Goal: Task Accomplishment & Management: Complete application form

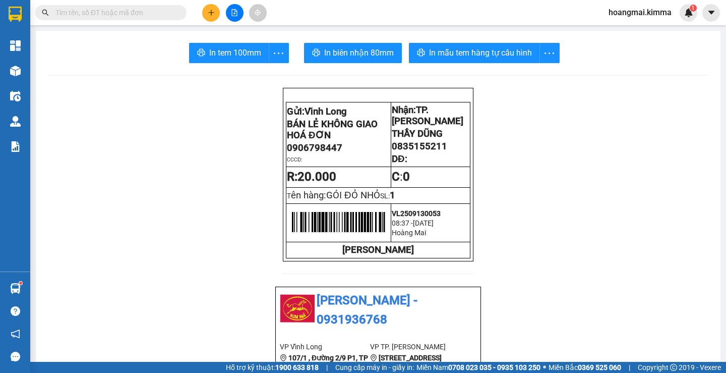
click at [206, 13] on button at bounding box center [211, 13] width 18 height 18
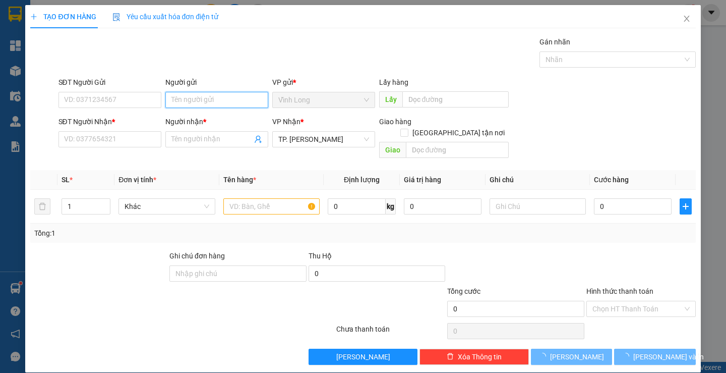
click at [190, 96] on input "Người gửi" at bounding box center [216, 100] width 103 height 16
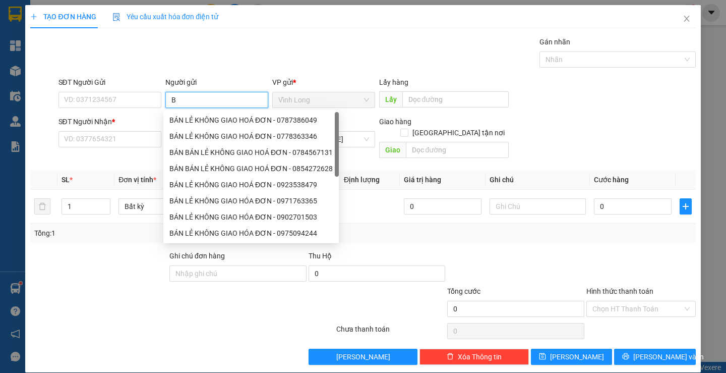
type input "BÁ"
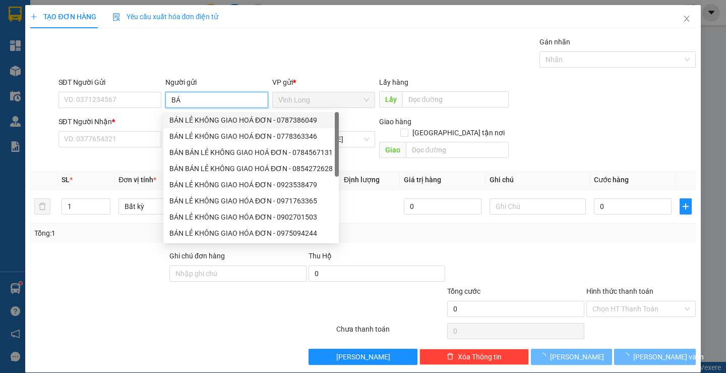
click at [188, 115] on div "BÁN LẺ KHÔNG GIAO HOÁ ĐƠN - 0787386049" at bounding box center [250, 120] width 163 height 11
type input "0787386049"
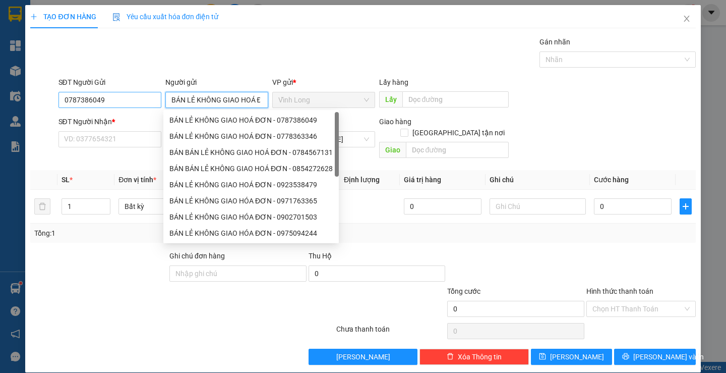
type input "BÁN LẺ KHÔNG GIAO HOÁ ĐƠN"
drag, startPoint x: 92, startPoint y: 102, endPoint x: 0, endPoint y: 96, distance: 92.0
click at [5, 101] on div "TẠO ĐƠN HÀNG Yêu cầu xuất hóa đơn điện tử Transit Pickup Surcharge Ids Transit …" at bounding box center [363, 186] width 726 height 373
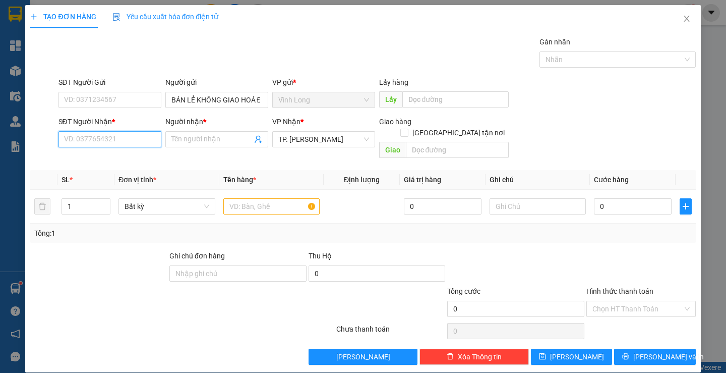
click at [67, 136] on input "SĐT Người Nhận *" at bounding box center [110, 139] width 103 height 16
drag, startPoint x: 82, startPoint y: 141, endPoint x: 71, endPoint y: 141, distance: 11.1
click at [82, 141] on input "09007611094" at bounding box center [110, 139] width 103 height 16
type input "0907611094"
click at [97, 156] on div "0907611094 - [PERSON_NAME]" at bounding box center [113, 159] width 99 height 11
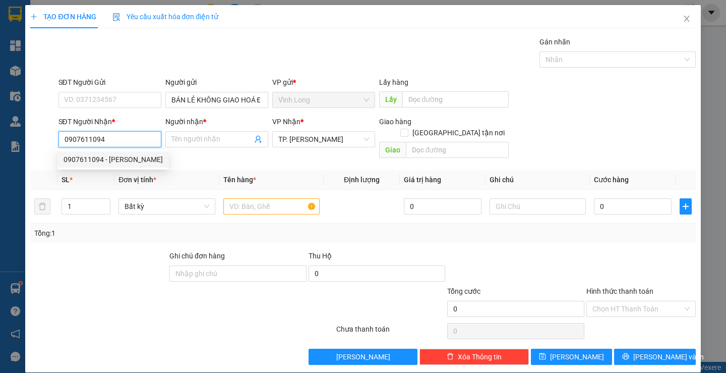
type input "[PERSON_NAME]"
type input "0907611094"
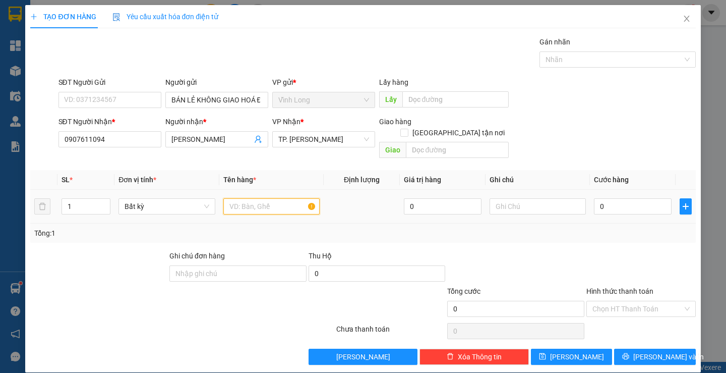
click at [241, 198] on input "text" at bounding box center [271, 206] width 96 height 16
type input "HỘP NHỎ XÍU"
type input "R"
type input "TRANG"
type input "2"
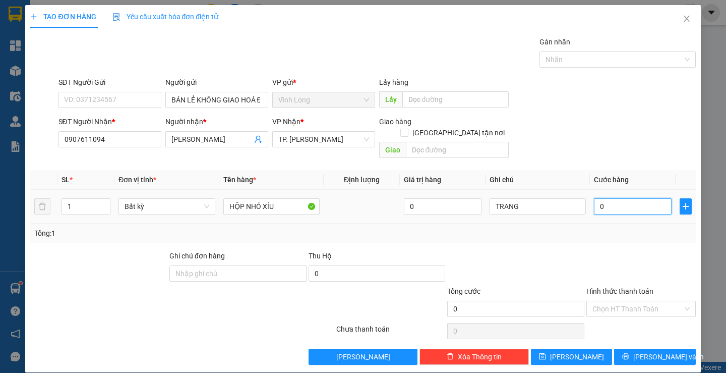
type input "2"
type input "20"
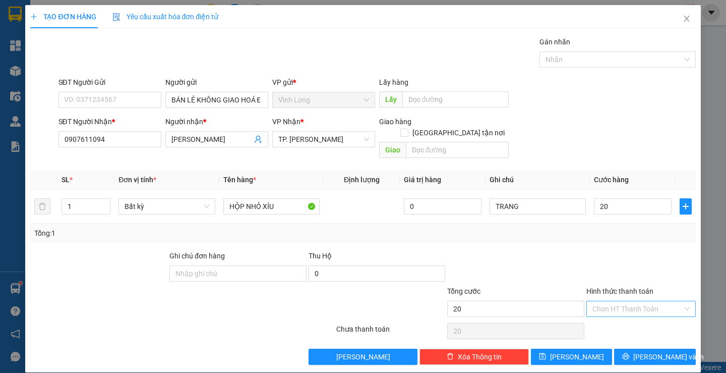
type input "20.000"
drag, startPoint x: 616, startPoint y: 295, endPoint x: 611, endPoint y: 311, distance: 17.1
click at [615, 301] on input "Hình thức thanh toán" at bounding box center [638, 308] width 90 height 15
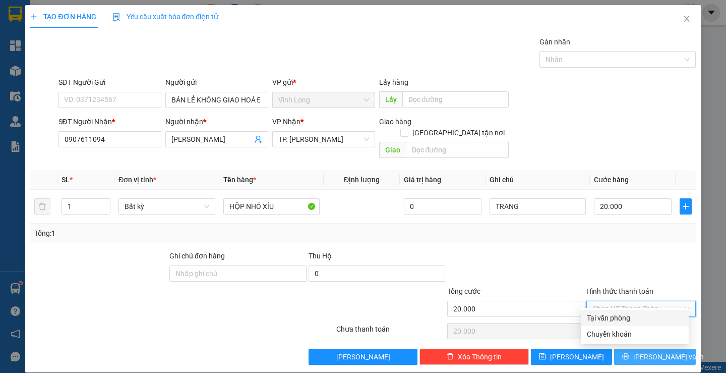
drag, startPoint x: 611, startPoint y: 312, endPoint x: 620, endPoint y: 339, distance: 28.7
click at [610, 312] on div "Tại văn phòng" at bounding box center [635, 318] width 108 height 16
type input "0"
click at [620, 349] on button "[PERSON_NAME] và In" at bounding box center [654, 357] width 81 height 16
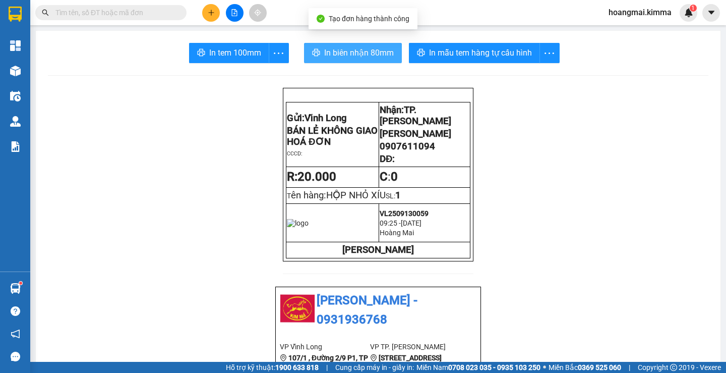
click at [336, 60] on button "In biên nhận 80mm" at bounding box center [353, 53] width 98 height 20
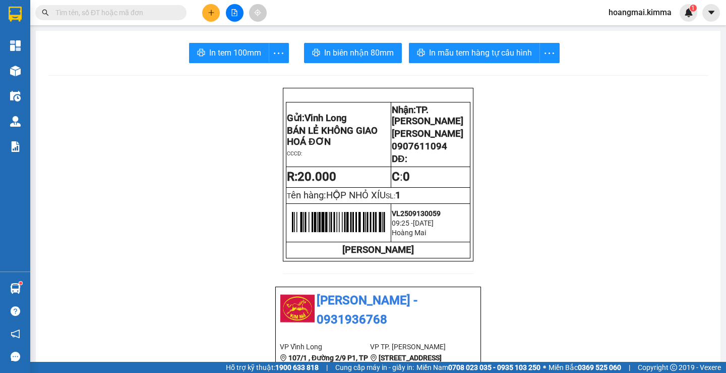
drag, startPoint x: 218, startPoint y: 36, endPoint x: 228, endPoint y: 51, distance: 18.2
click at [228, 51] on span "In tem 100mm" at bounding box center [235, 52] width 52 height 13
click at [212, 16] on button at bounding box center [211, 13] width 18 height 18
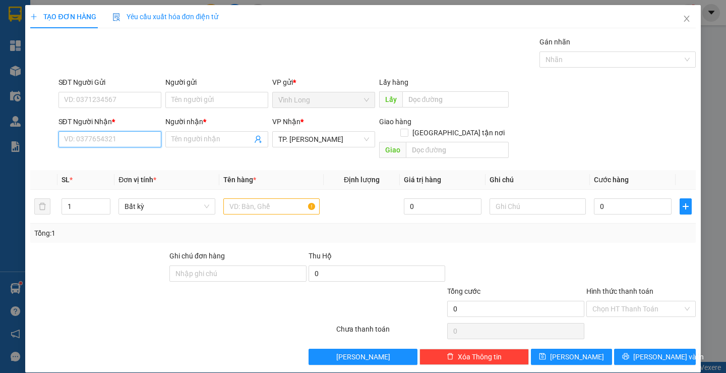
click at [143, 139] on input "SĐT Người Nhận *" at bounding box center [110, 139] width 103 height 16
click at [64, 137] on input "6549" at bounding box center [110, 139] width 103 height 16
type input "0918126549"
drag, startPoint x: 105, startPoint y: 157, endPoint x: 160, endPoint y: 181, distance: 59.9
click at [105, 158] on div "0918126549 - THUỶ" at bounding box center [109, 159] width 90 height 11
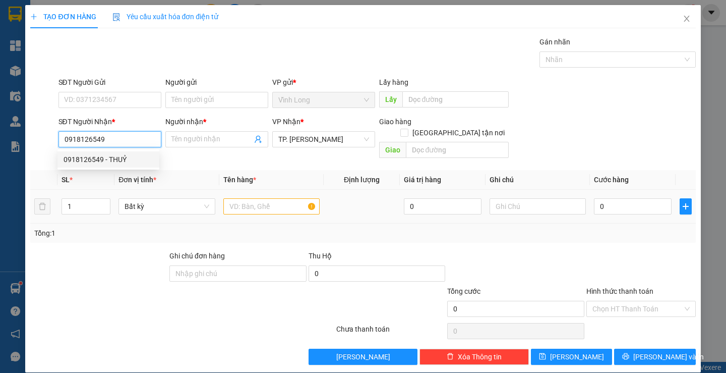
type input "THUỶ"
type input "0918126549"
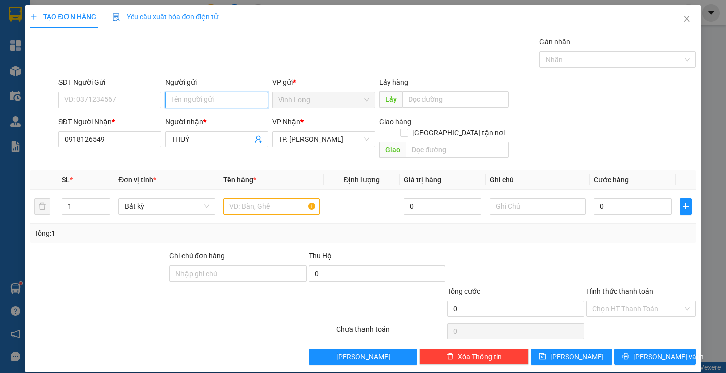
click at [204, 93] on input "Người gửi" at bounding box center [216, 100] width 103 height 16
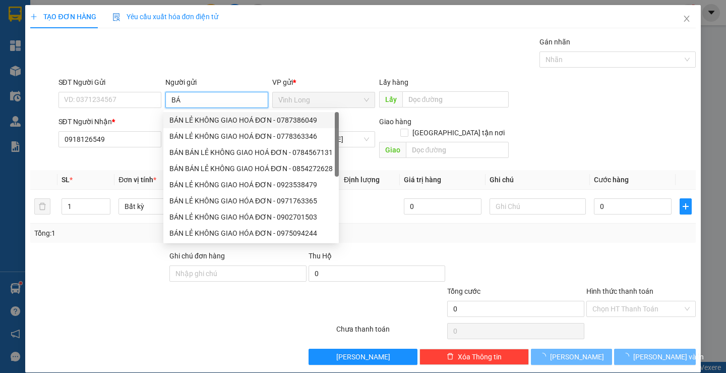
click at [206, 118] on div "BÁN LẺ KHÔNG GIAO HOÁ ĐƠN - 0787386049 BÁN LẺ KHÔNG GIAO HOÁ ĐƠN - 0778363346 B…" at bounding box center [251, 192] width 176 height 161
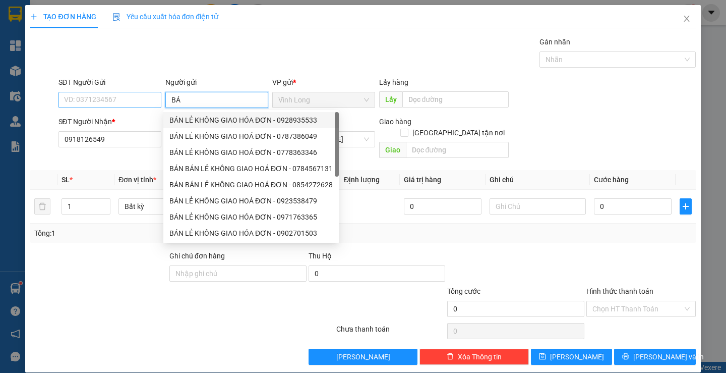
type input "BÁ"
drag, startPoint x: 124, startPoint y: 97, endPoint x: 0, endPoint y: 126, distance: 126.8
click at [0, 126] on div "TẠO ĐƠN HÀNG Yêu cầu xuất hóa đơn điện tử Transit Pickup Surcharge Ids Transit …" at bounding box center [363, 186] width 726 height 373
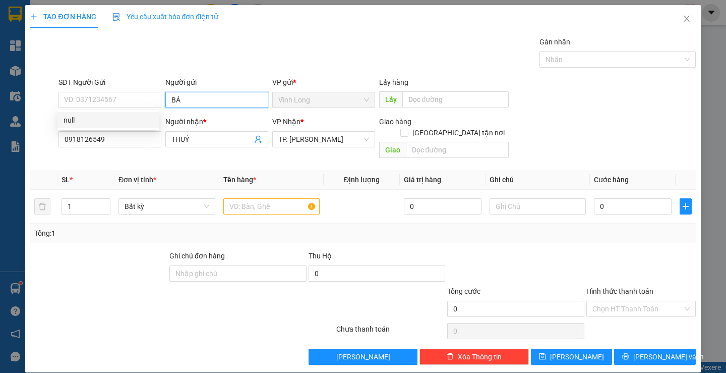
click at [192, 95] on input "BÁ" at bounding box center [216, 100] width 103 height 16
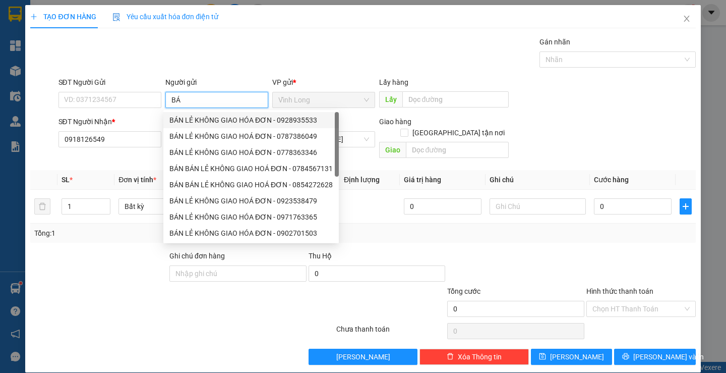
click at [200, 121] on div "BÁN LẺ KHÔNG GIAO HÓA ĐƠN - 0928935533" at bounding box center [250, 120] width 163 height 11
type input "0928935533"
type input "BÁN LẺ KHÔNG GIAO HÓA ĐƠN"
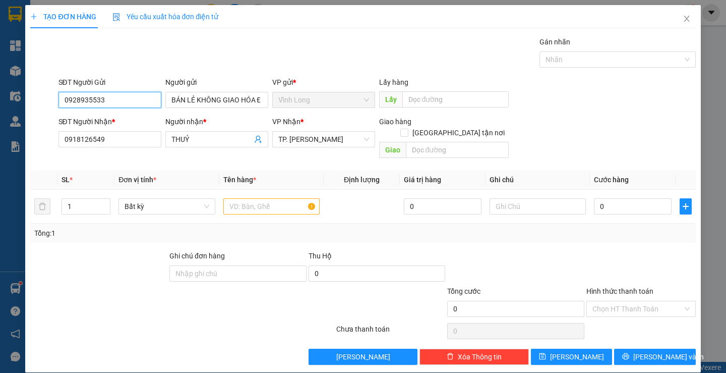
drag, startPoint x: 127, startPoint y: 106, endPoint x: 0, endPoint y: 120, distance: 127.9
click at [0, 120] on div "TẠO ĐƠN HÀNG Yêu cầu xuất hóa đơn điện tử Transit Pickup Surcharge Ids Transit …" at bounding box center [363, 186] width 726 height 373
click at [300, 68] on div "Gói vận chuyển * Tiêu chuẩn Gán nhãn Nhãn" at bounding box center [377, 53] width 642 height 35
click at [272, 198] on input "text" at bounding box center [271, 206] width 96 height 16
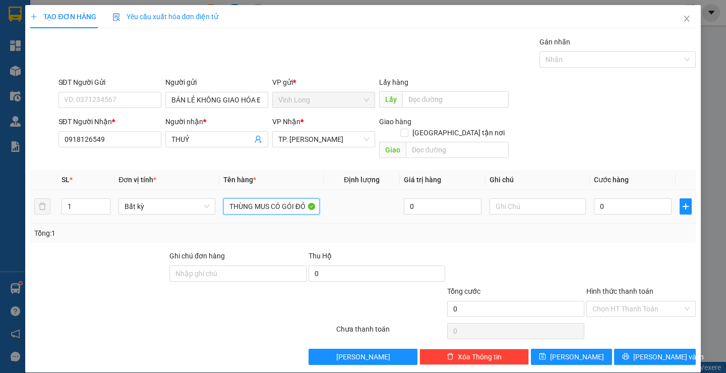
type input "THÙNG MUS CÓ GÓI ĐỎ"
type input "TRANG"
type input "5"
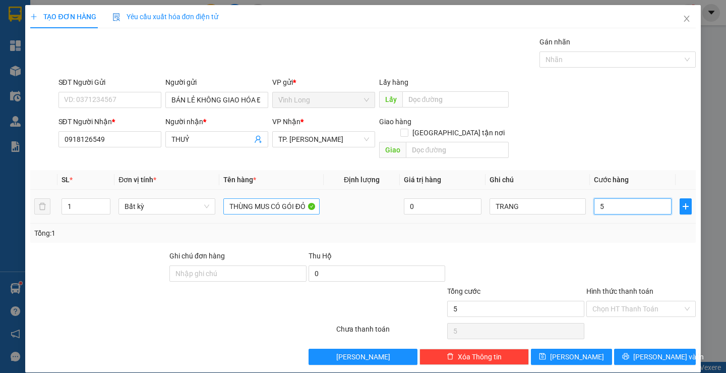
type input "50"
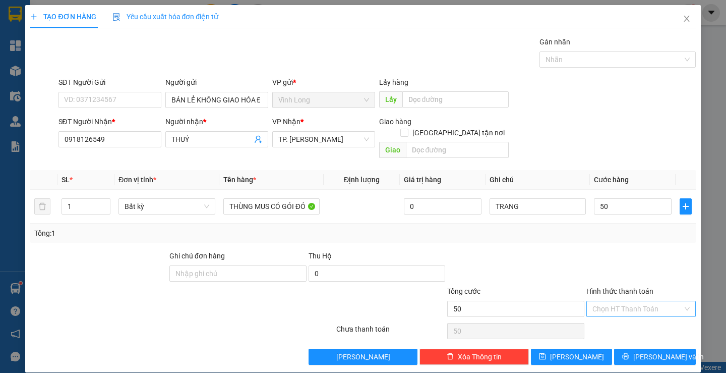
type input "50.000"
click at [633, 301] on input "Hình thức thanh toán" at bounding box center [638, 308] width 90 height 15
click at [619, 322] on div "Tại văn phòng" at bounding box center [635, 318] width 108 height 16
type input "0"
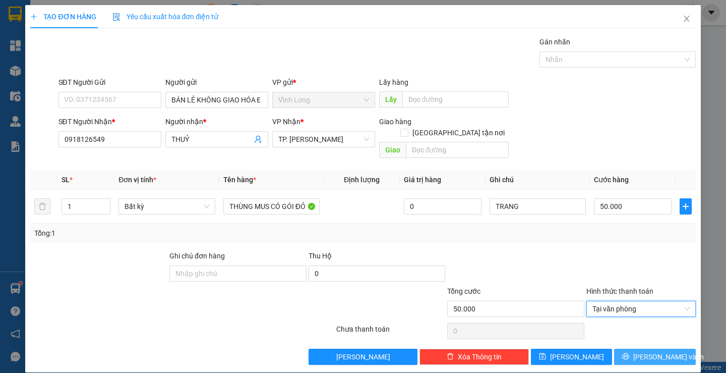
click at [629, 353] on icon "printer" at bounding box center [626, 356] width 7 height 7
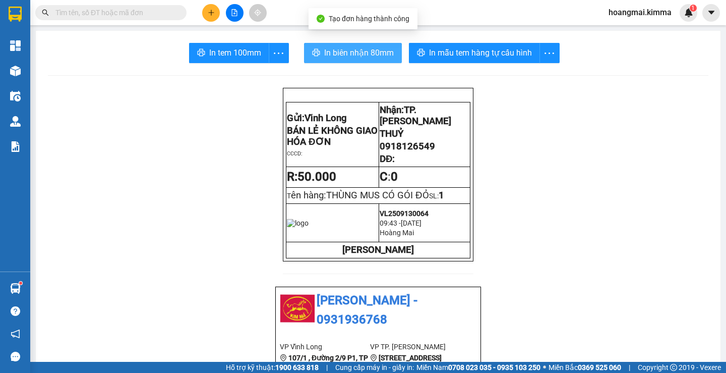
click at [329, 54] on span "In biên nhận 80mm" at bounding box center [359, 52] width 70 height 13
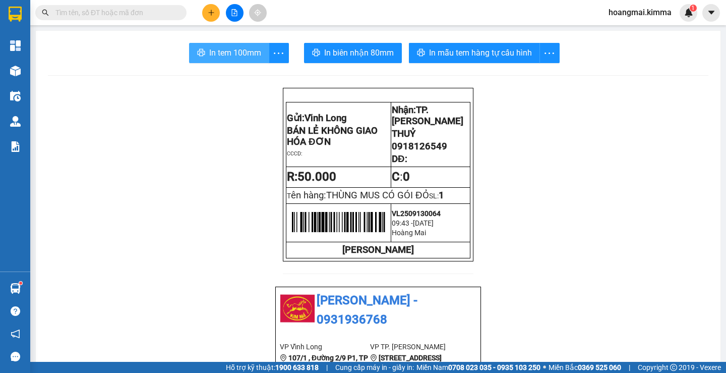
click at [219, 46] on button "In tem 100mm" at bounding box center [229, 53] width 80 height 20
click at [210, 21] on button at bounding box center [211, 13] width 18 height 18
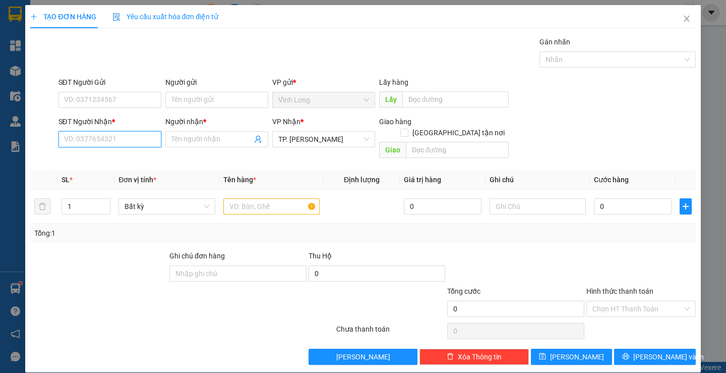
click at [105, 138] on input "SĐT Người Nhận *" at bounding box center [110, 139] width 103 height 16
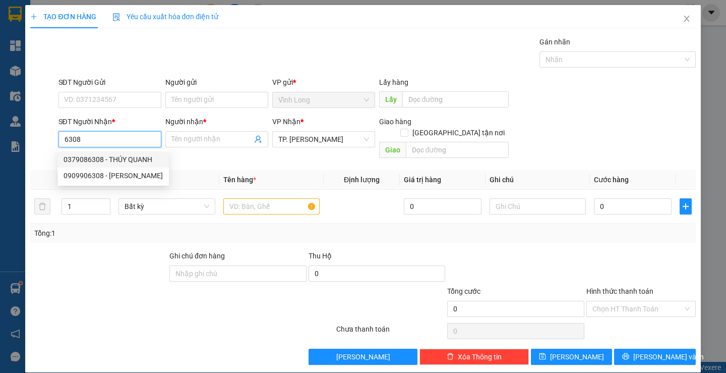
click at [103, 164] on div "0379086308 - THÚY QUANH" at bounding box center [113, 159] width 99 height 11
type input "0379086308"
type input "THÚY QUANH"
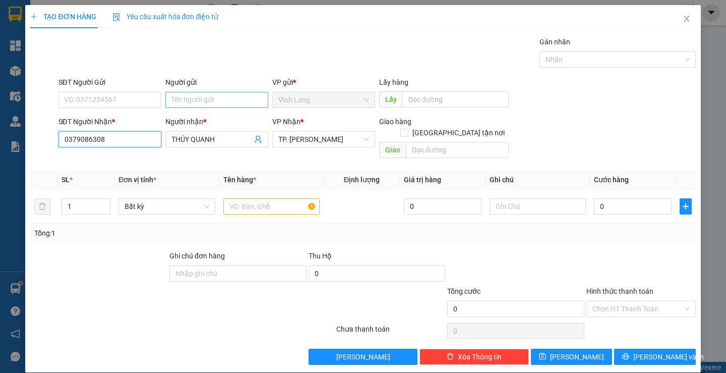
type input "0379086308"
click at [203, 100] on input "Người gửi" at bounding box center [216, 100] width 103 height 16
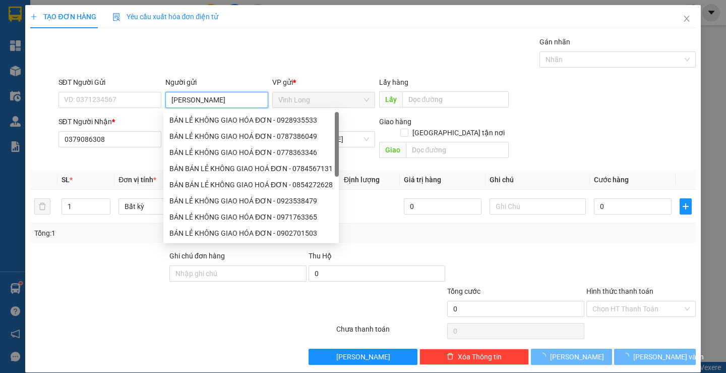
type input "[PERSON_NAME]"
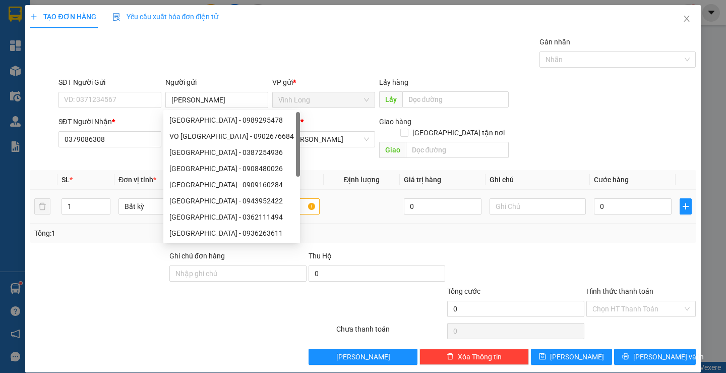
drag, startPoint x: 287, startPoint y: 58, endPoint x: 514, endPoint y: 209, distance: 272.6
click at [292, 60] on div "Gói vận chuyển * Tiêu chuẩn Gán nhãn Nhãn" at bounding box center [377, 53] width 642 height 35
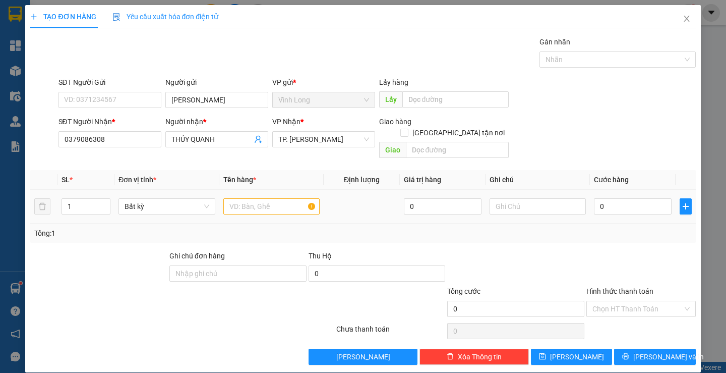
click at [261, 205] on td at bounding box center [271, 207] width 104 height 34
drag, startPoint x: 255, startPoint y: 194, endPoint x: 259, endPoint y: 201, distance: 8.1
click at [255, 198] on input "text" at bounding box center [271, 206] width 96 height 16
type input "HỦ XANH BIỂN"
type input "TRANG"
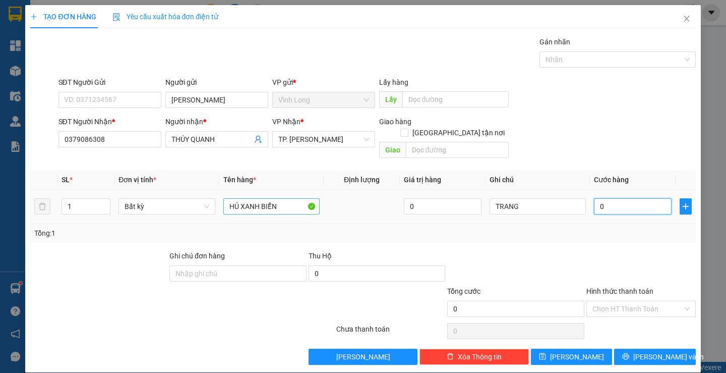
type input "2"
type input "20"
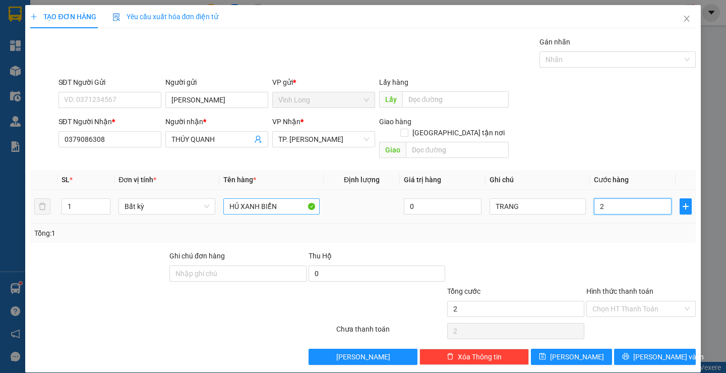
type input "20"
type input "20.000"
click at [290, 198] on input "HỦ XANH BIỂN" at bounding box center [271, 206] width 96 height 16
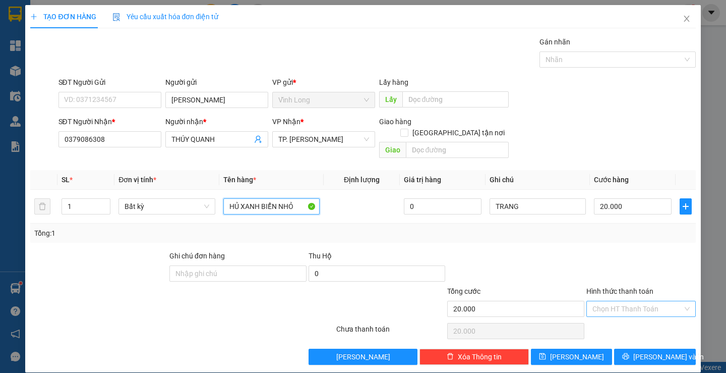
type input "HỦ XANH BIỂN NHỎ"
drag, startPoint x: 612, startPoint y: 300, endPoint x: 613, endPoint y: 307, distance: 7.6
click at [613, 301] on input "Hình thức thanh toán" at bounding box center [638, 308] width 90 height 15
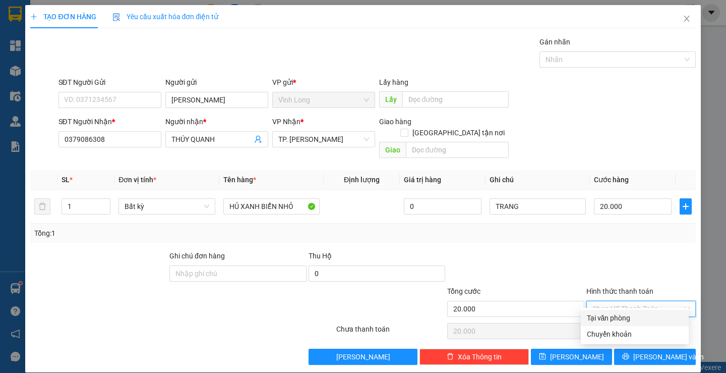
click at [610, 321] on div "Tại văn phòng" at bounding box center [635, 317] width 96 height 11
type input "0"
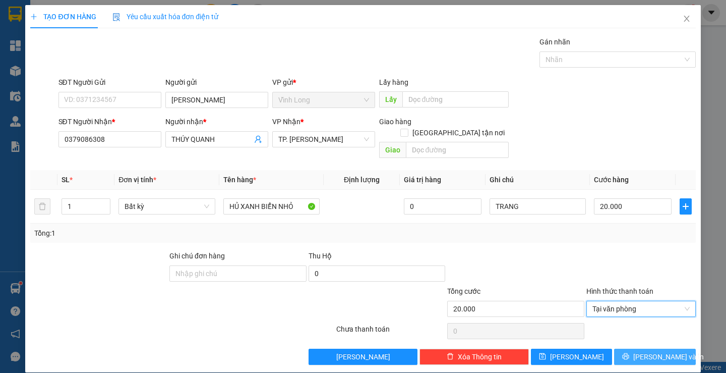
click at [622, 349] on button "[PERSON_NAME] và In" at bounding box center [654, 357] width 81 height 16
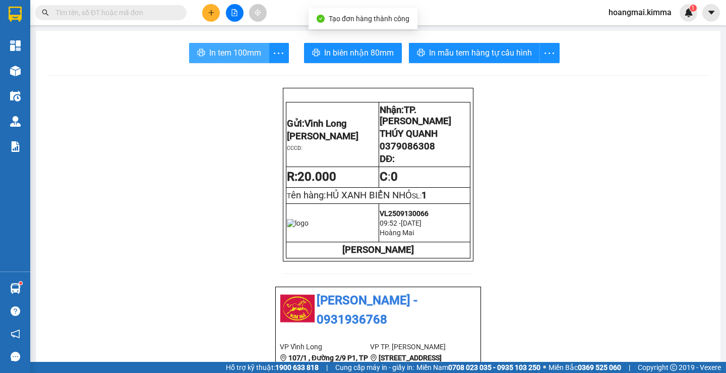
click at [229, 53] on span "In tem 100mm" at bounding box center [235, 52] width 52 height 13
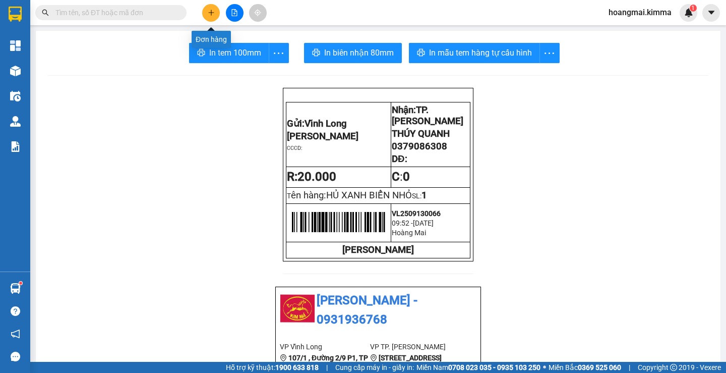
click at [214, 11] on button at bounding box center [211, 13] width 18 height 18
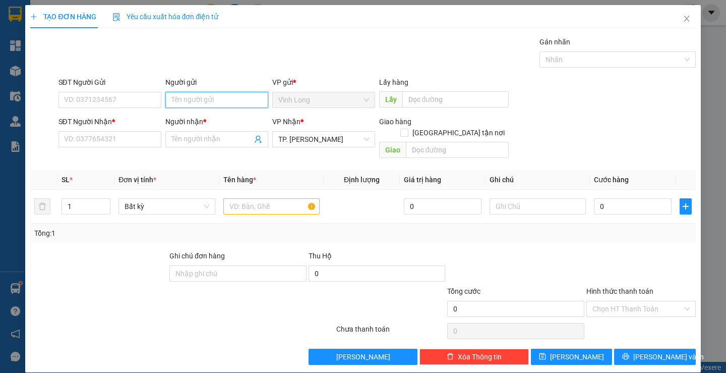
drag, startPoint x: 203, startPoint y: 105, endPoint x: 194, endPoint y: 108, distance: 9.6
click at [203, 105] on input "Người gửi" at bounding box center [216, 100] width 103 height 16
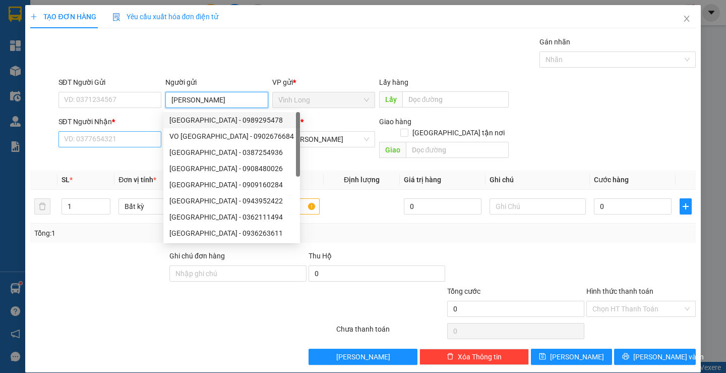
type input "[PERSON_NAME]"
click at [105, 139] on input "SĐT Người Nhận *" at bounding box center [110, 139] width 103 height 16
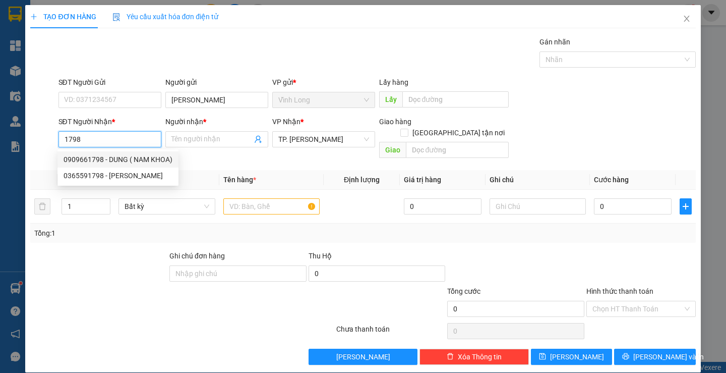
click at [125, 162] on div "0909661798 - DUNG ( NAM KHOA)" at bounding box center [118, 159] width 109 height 11
type input "0909661798"
type input "DUNG ( NAM KHOA)"
type input "0909661798"
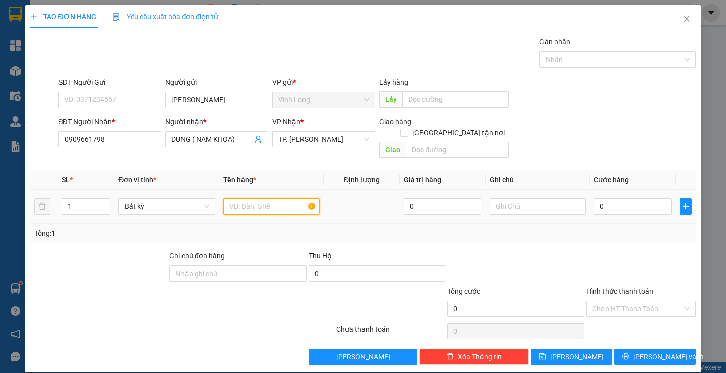
click at [242, 198] on input "text" at bounding box center [271, 206] width 96 height 16
type input "HỘP"
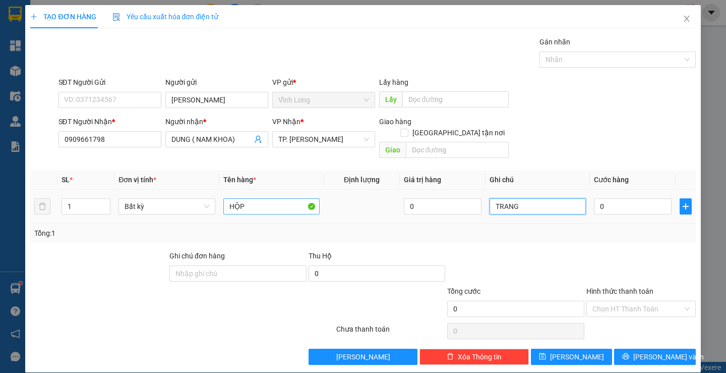
type input "TRANG"
type input "2"
type input "20"
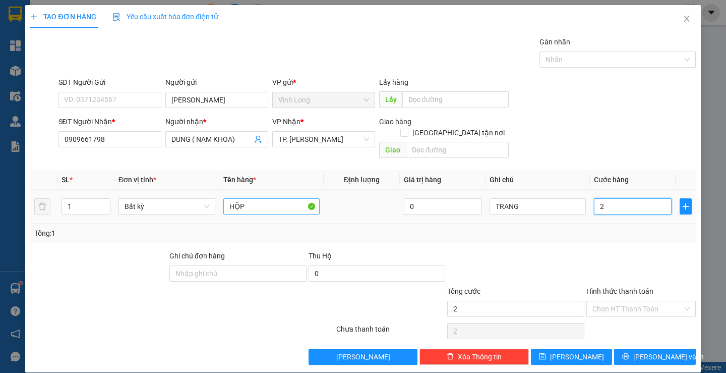
type input "20"
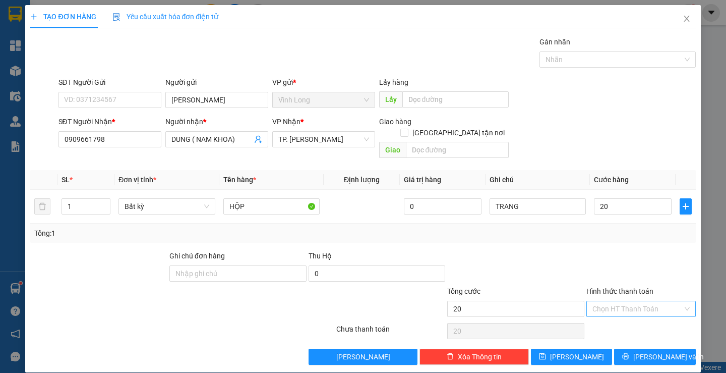
type input "20.000"
drag, startPoint x: 614, startPoint y: 294, endPoint x: 614, endPoint y: 306, distance: 12.6
click at [615, 301] on input "Hình thức thanh toán" at bounding box center [638, 308] width 90 height 15
drag, startPoint x: 609, startPoint y: 311, endPoint x: 620, endPoint y: 323, distance: 16.1
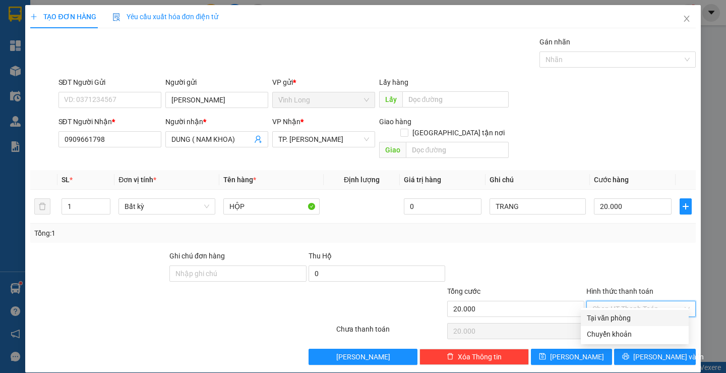
click at [609, 313] on div "Tại văn phòng" at bounding box center [635, 318] width 108 height 16
type input "0"
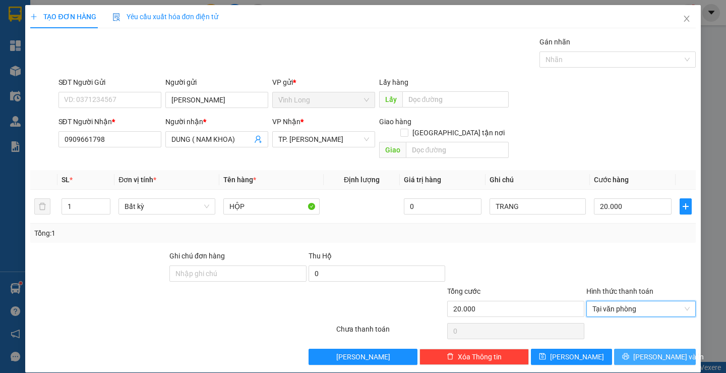
click at [630, 353] on icon "printer" at bounding box center [626, 356] width 7 height 7
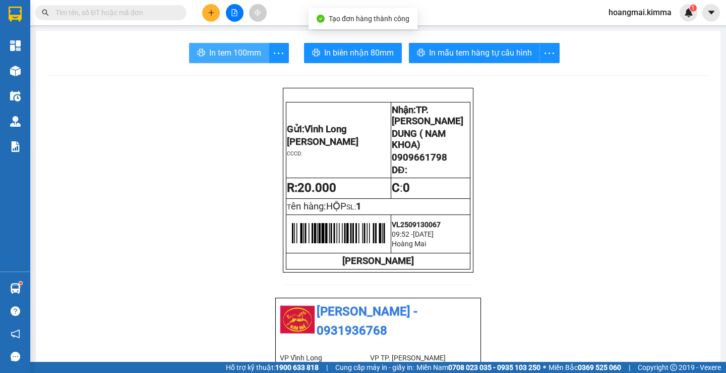
click at [221, 45] on button "In tem 100mm" at bounding box center [229, 53] width 80 height 20
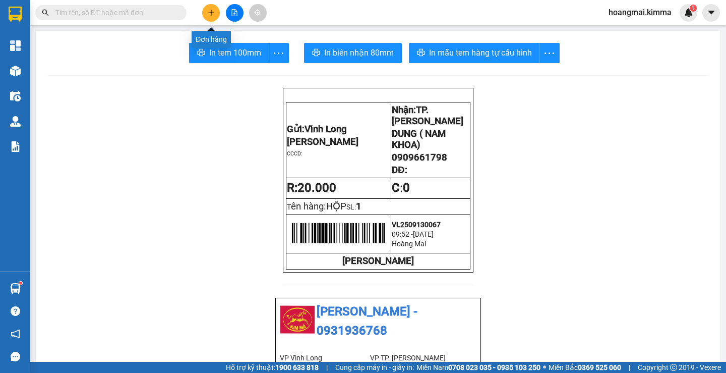
click at [214, 10] on icon "plus" at bounding box center [211, 12] width 7 height 7
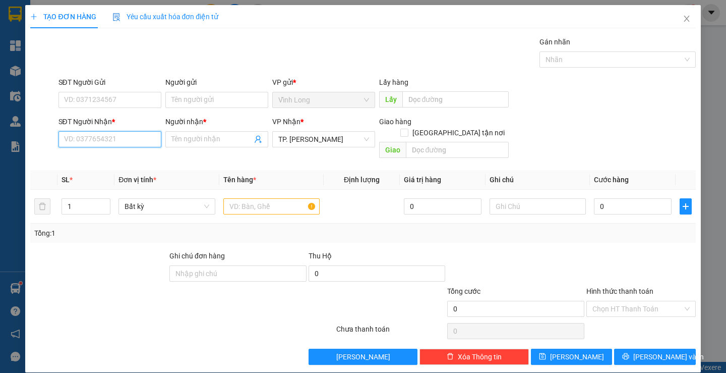
click at [82, 137] on input "SĐT Người Nhận *" at bounding box center [110, 139] width 103 height 16
type input "0913122211"
click at [101, 158] on div "0913122211 - [GEOGRAPHIC_DATA]" at bounding box center [121, 159] width 114 height 11
type input "[PERSON_NAME]"
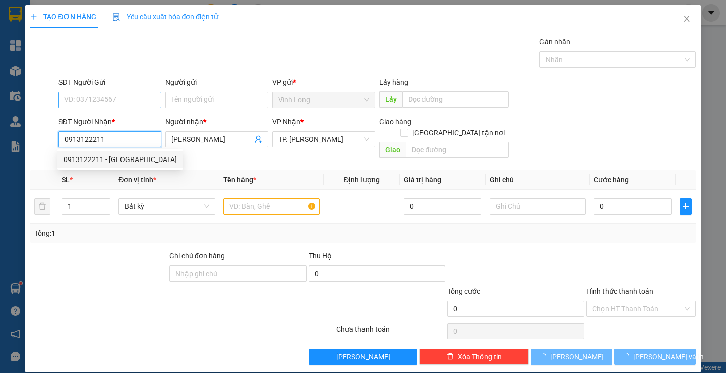
type input "0913122211"
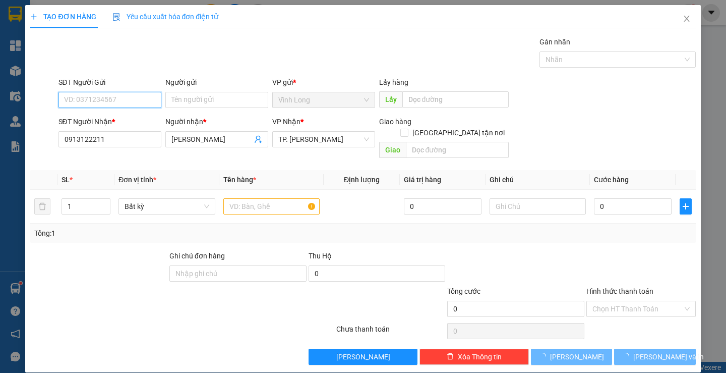
click at [121, 96] on input "SĐT Người Gửi" at bounding box center [110, 100] width 103 height 16
type input "0971425239"
click at [231, 59] on div "Gói vận chuyển * Tiêu chuẩn Gán nhãn Nhãn" at bounding box center [377, 53] width 642 height 35
click at [280, 199] on input "text" at bounding box center [271, 206] width 96 height 16
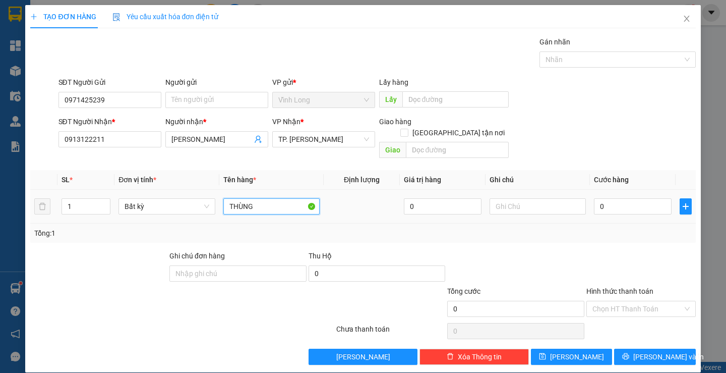
type input "THÙNG"
type input "TRANG"
type input "3"
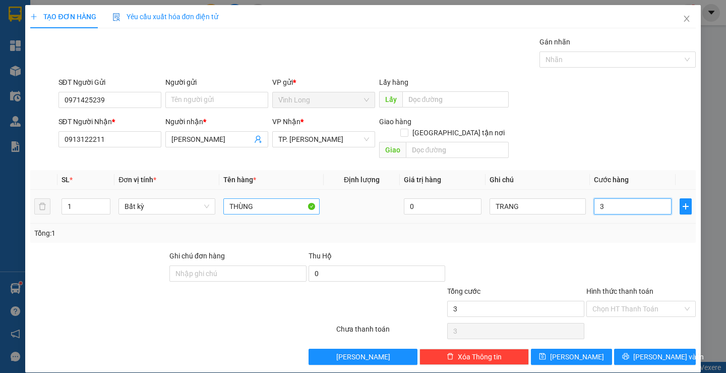
type input "30"
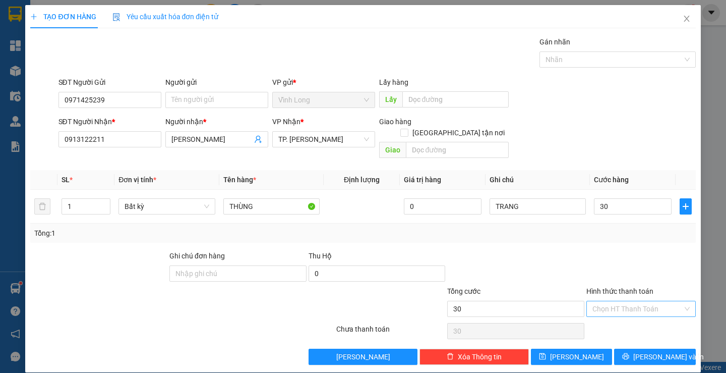
type input "30.000"
drag, startPoint x: 611, startPoint y: 295, endPoint x: 616, endPoint y: 304, distance: 10.4
click at [612, 301] on input "Hình thức thanh toán" at bounding box center [638, 308] width 90 height 15
click at [622, 319] on div "Tại văn phòng" at bounding box center [635, 317] width 96 height 11
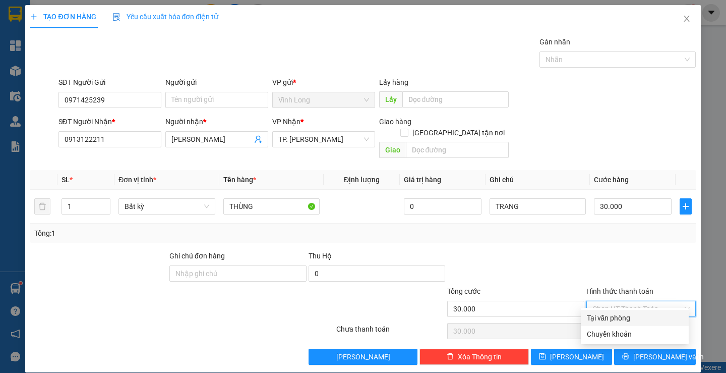
type input "0"
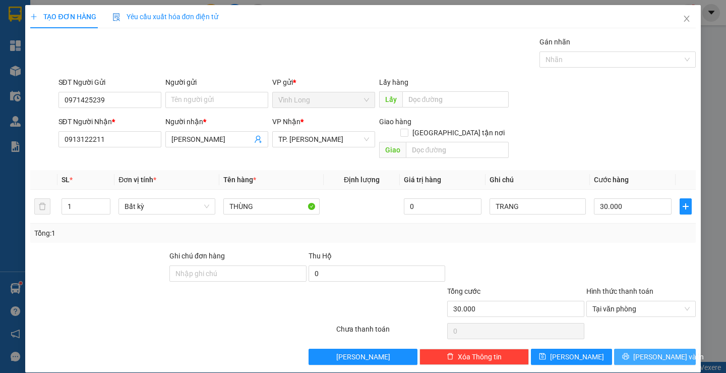
click at [630, 353] on icon "printer" at bounding box center [626, 356] width 7 height 7
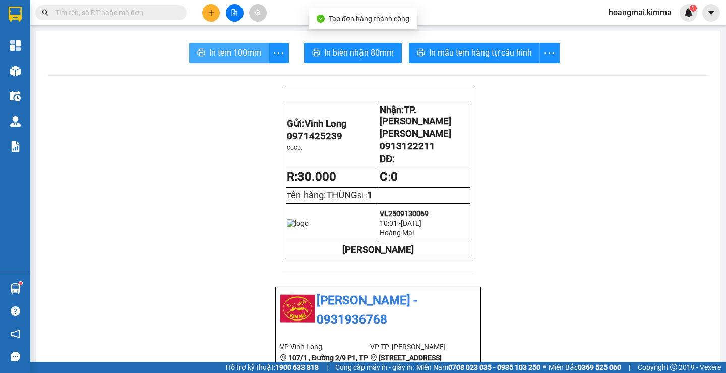
click at [263, 59] on button "In tem 100mm" at bounding box center [229, 53] width 80 height 20
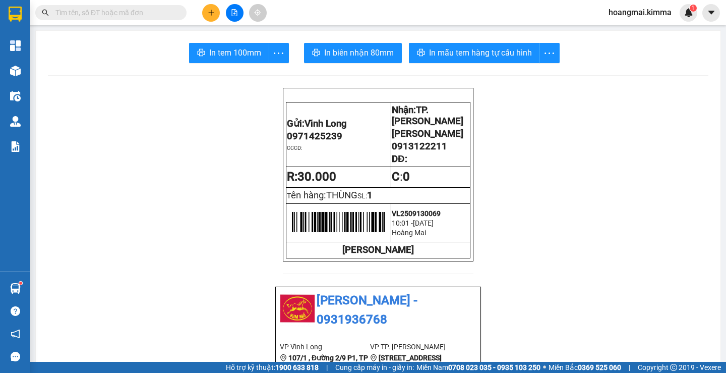
click at [214, 19] on button at bounding box center [211, 13] width 18 height 18
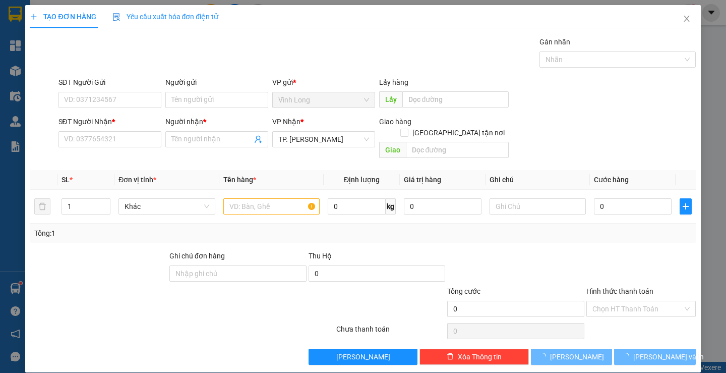
click at [139, 147] on div "SĐT Người Nhận * VD: 0377654321" at bounding box center [110, 133] width 103 height 35
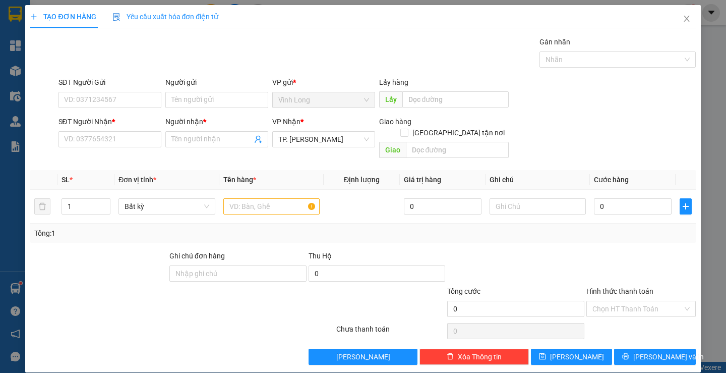
click at [139, 147] on div "SĐT Người Nhận * VD: 0377654321" at bounding box center [110, 133] width 103 height 35
click at [144, 139] on input "SĐT Người Nhận *" at bounding box center [110, 139] width 103 height 16
type input "0907250036"
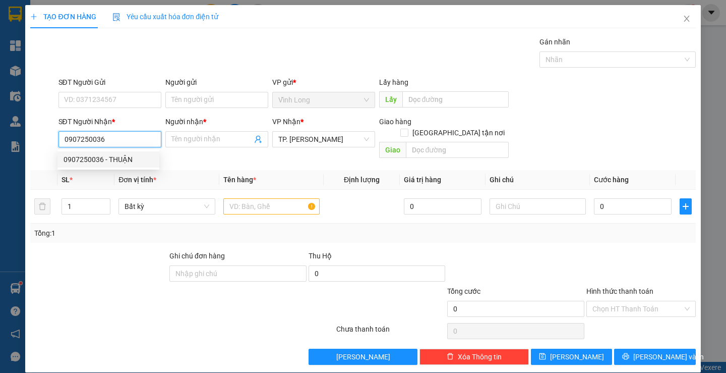
click at [117, 165] on div "0907250036 - THUẬN" at bounding box center [109, 159] width 102 height 16
type input "THUẬN"
type input "0907250036"
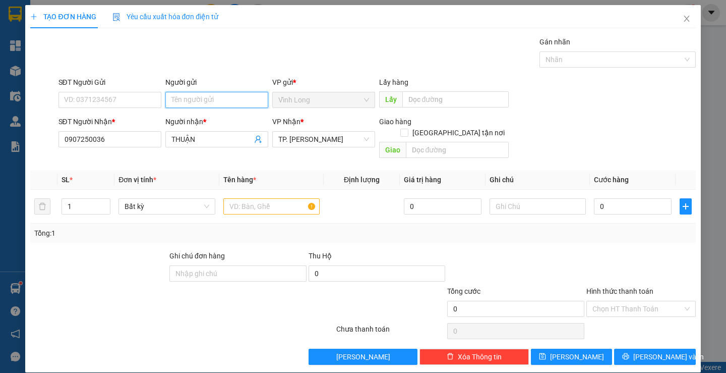
click at [205, 94] on input "Người gửi" at bounding box center [216, 100] width 103 height 16
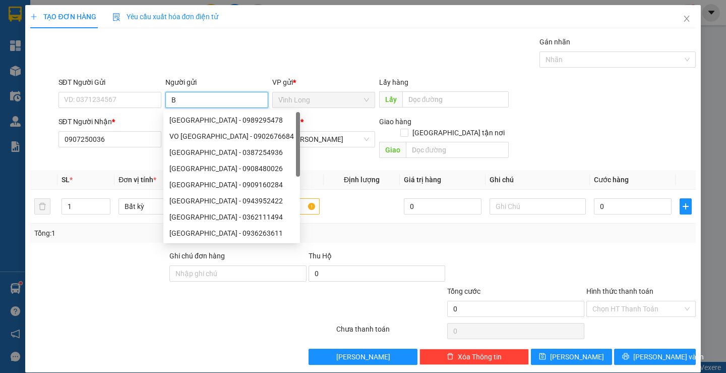
type input "BÁ"
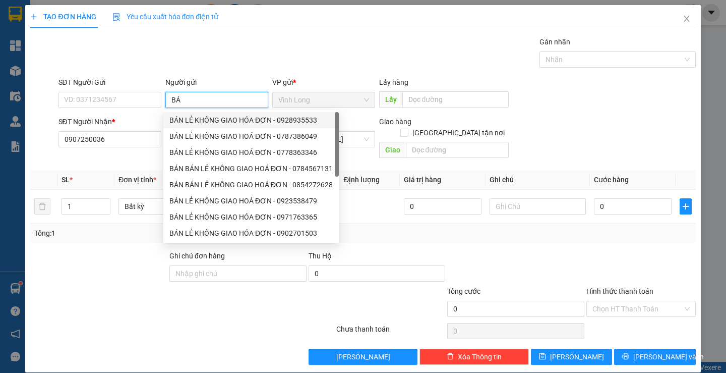
click at [199, 120] on div "BÁN LẺ KHÔNG GIAO HÓA ĐƠN - 0928935533" at bounding box center [250, 120] width 163 height 11
type input "0928935533"
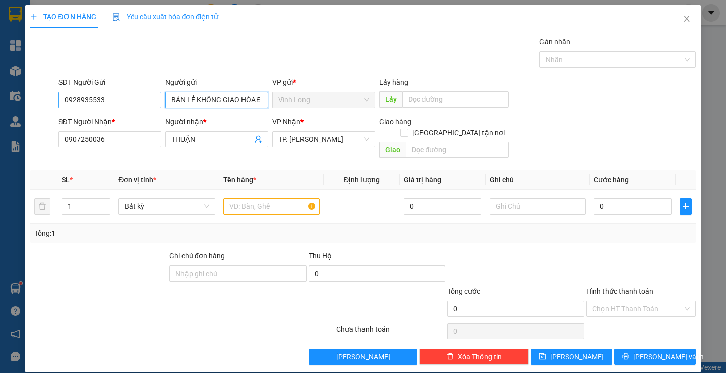
type input "BÁN LẺ KHÔNG GIAO HÓA ĐƠN"
drag, startPoint x: 122, startPoint y: 102, endPoint x: 0, endPoint y: 117, distance: 122.9
click at [0, 117] on div "TẠO ĐƠN HÀNG Yêu cầu xuất hóa đơn điện tử Transit Pickup Surcharge Ids Transit …" at bounding box center [363, 186] width 726 height 373
type input "0933377892"
click at [234, 51] on div "Gói vận chuyển * Tiêu chuẩn Gán nhãn Nhãn" at bounding box center [377, 53] width 642 height 35
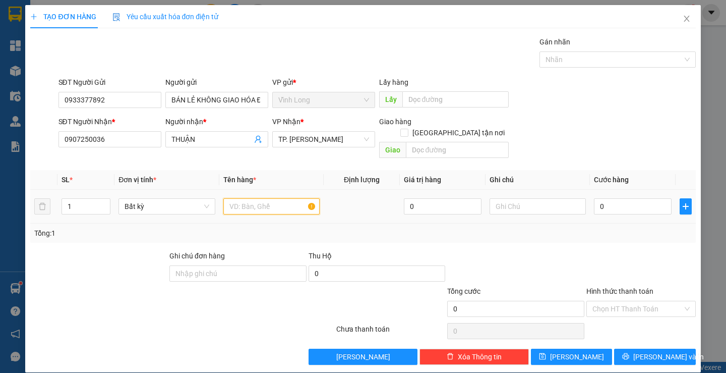
click at [284, 198] on input "text" at bounding box center [271, 206] width 96 height 16
type input "THÙNG"
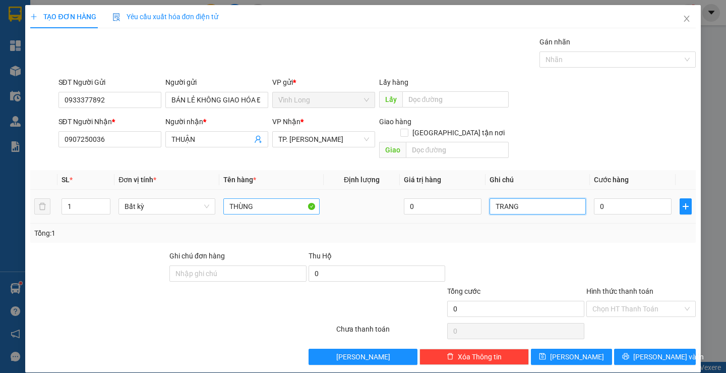
type input "TRANG"
type input "3"
type input "30"
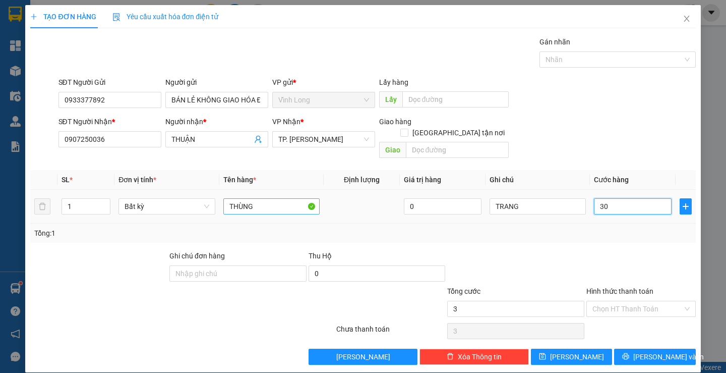
type input "30"
type input "30.000"
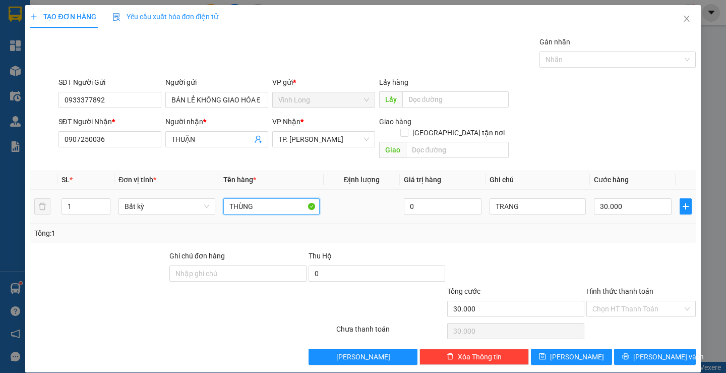
click at [283, 198] on input "THÙNG" at bounding box center [271, 206] width 96 height 16
type input "THÙNG MUS NHỎ"
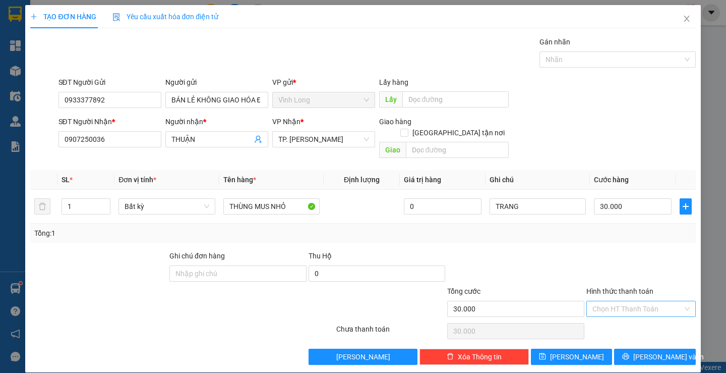
click at [620, 301] on input "Hình thức thanh toán" at bounding box center [638, 308] width 90 height 15
click at [616, 315] on div "Tại văn phòng" at bounding box center [635, 317] width 96 height 11
type input "0"
drag, startPoint x: 632, startPoint y: 350, endPoint x: 622, endPoint y: 332, distance: 20.3
click at [630, 353] on span "printer" at bounding box center [626, 357] width 7 height 8
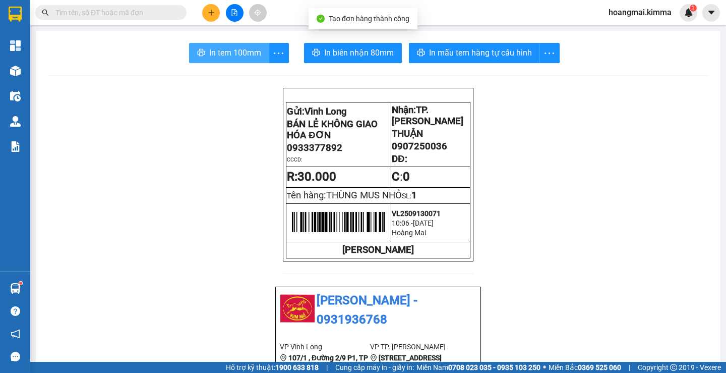
click at [250, 52] on span "In tem 100mm" at bounding box center [235, 52] width 52 height 13
